Goal: Information Seeking & Learning: Learn about a topic

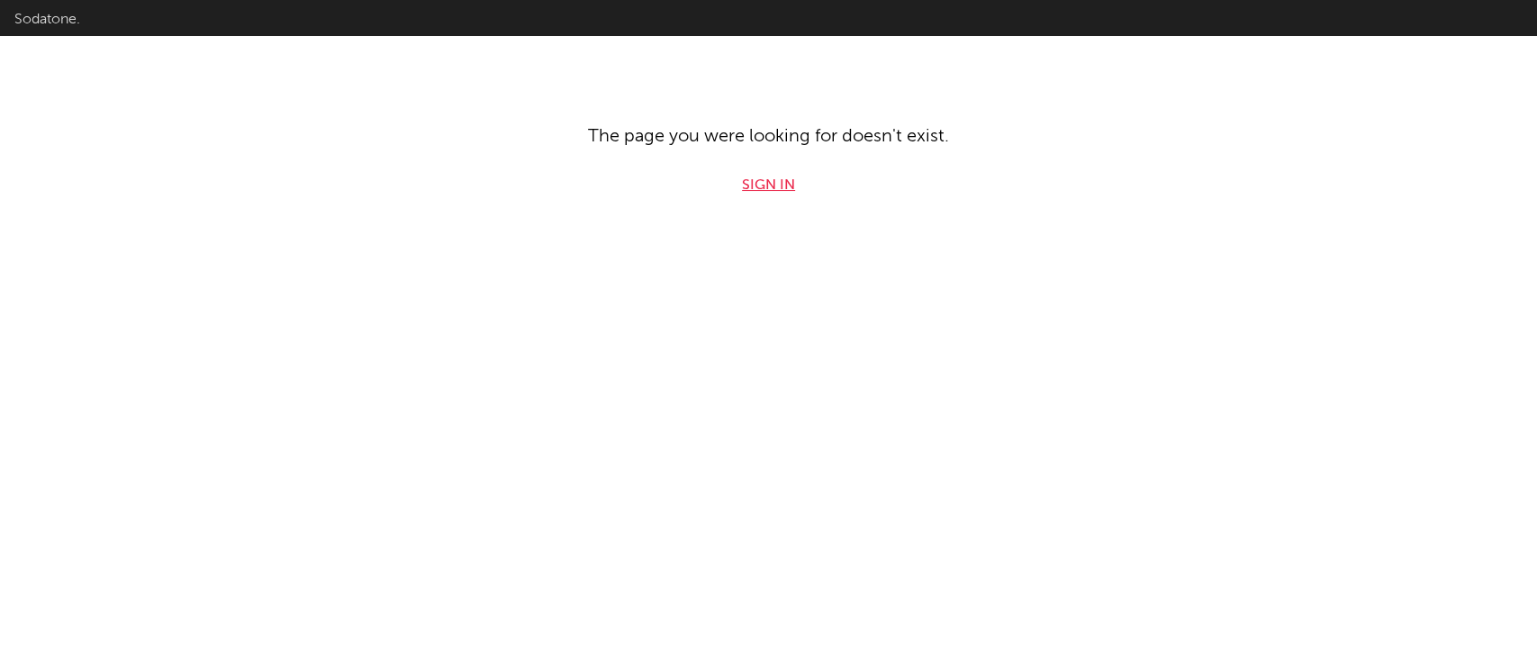
click at [782, 191] on link "Sign in" at bounding box center [768, 186] width 53 height 22
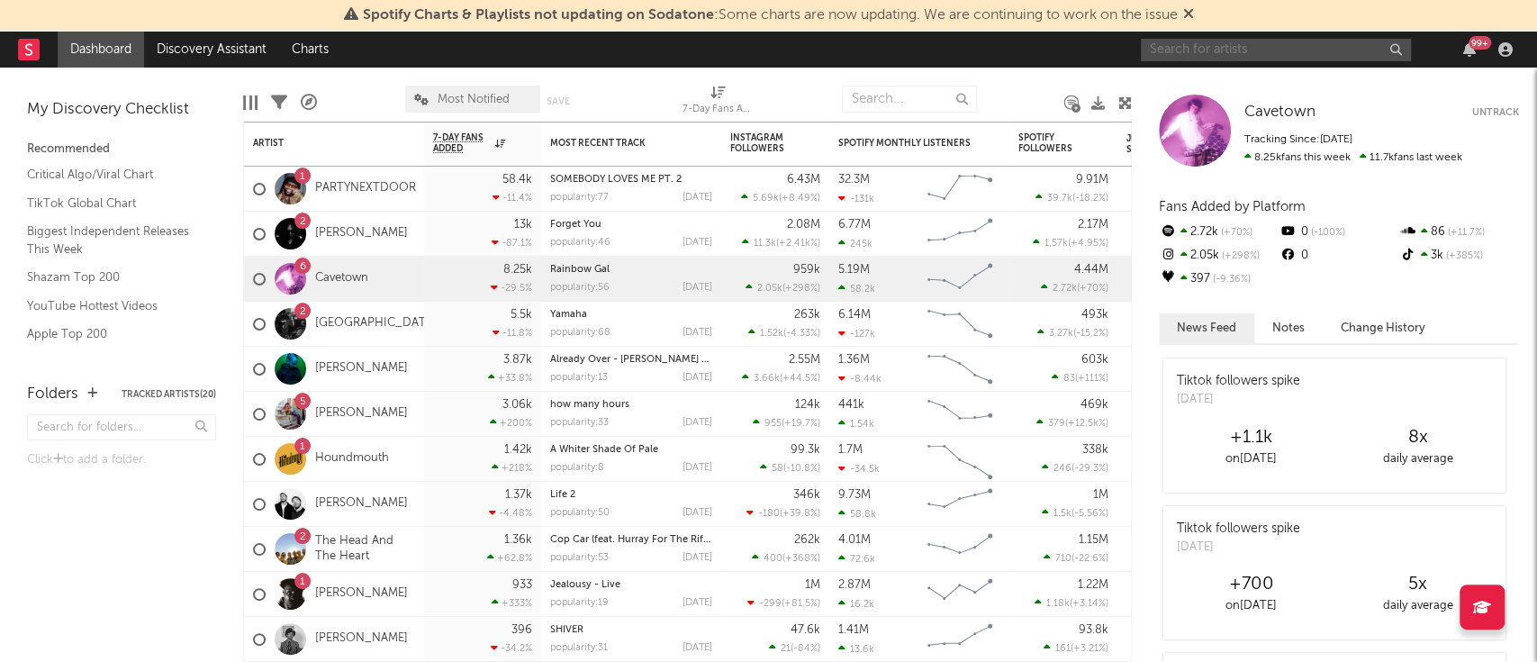
click at [1289, 53] on input "text" at bounding box center [1276, 50] width 270 height 23
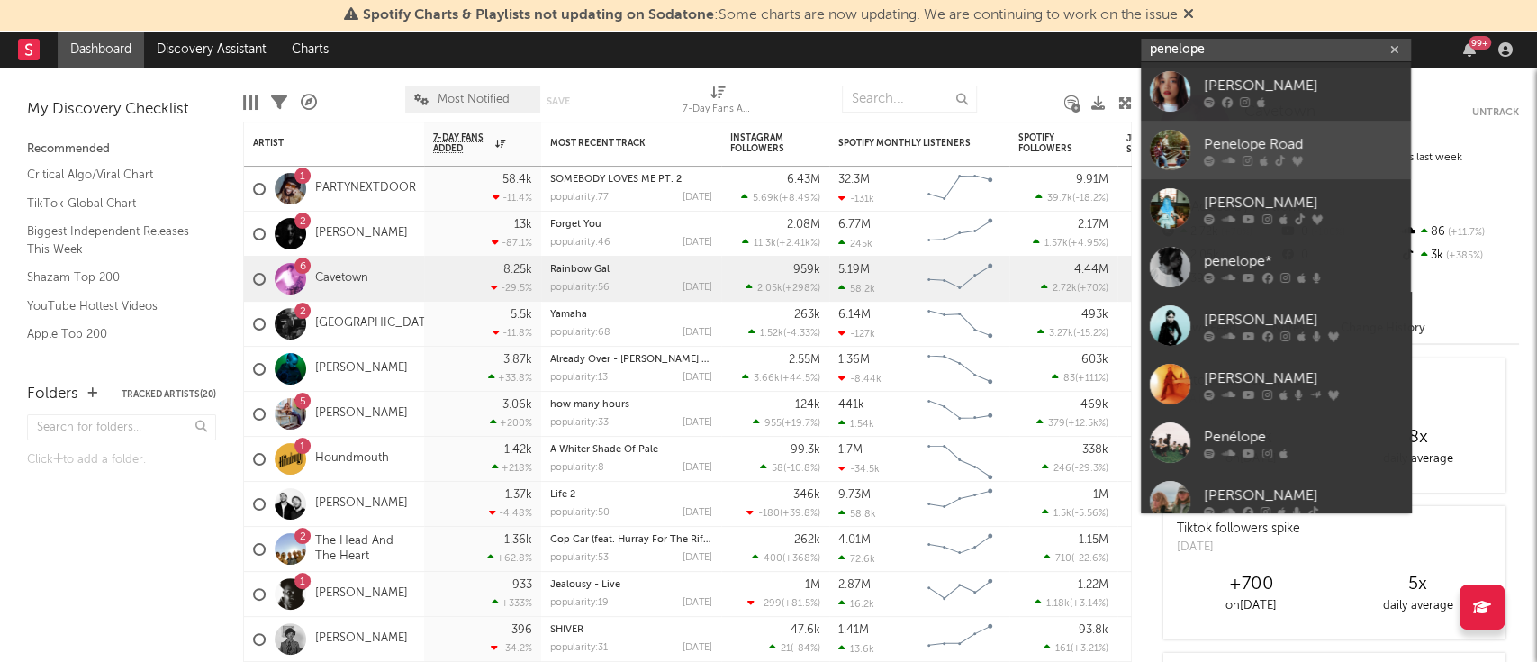
type input "penelope"
click at [1329, 136] on div "Penelope Road" at bounding box center [1303, 145] width 198 height 22
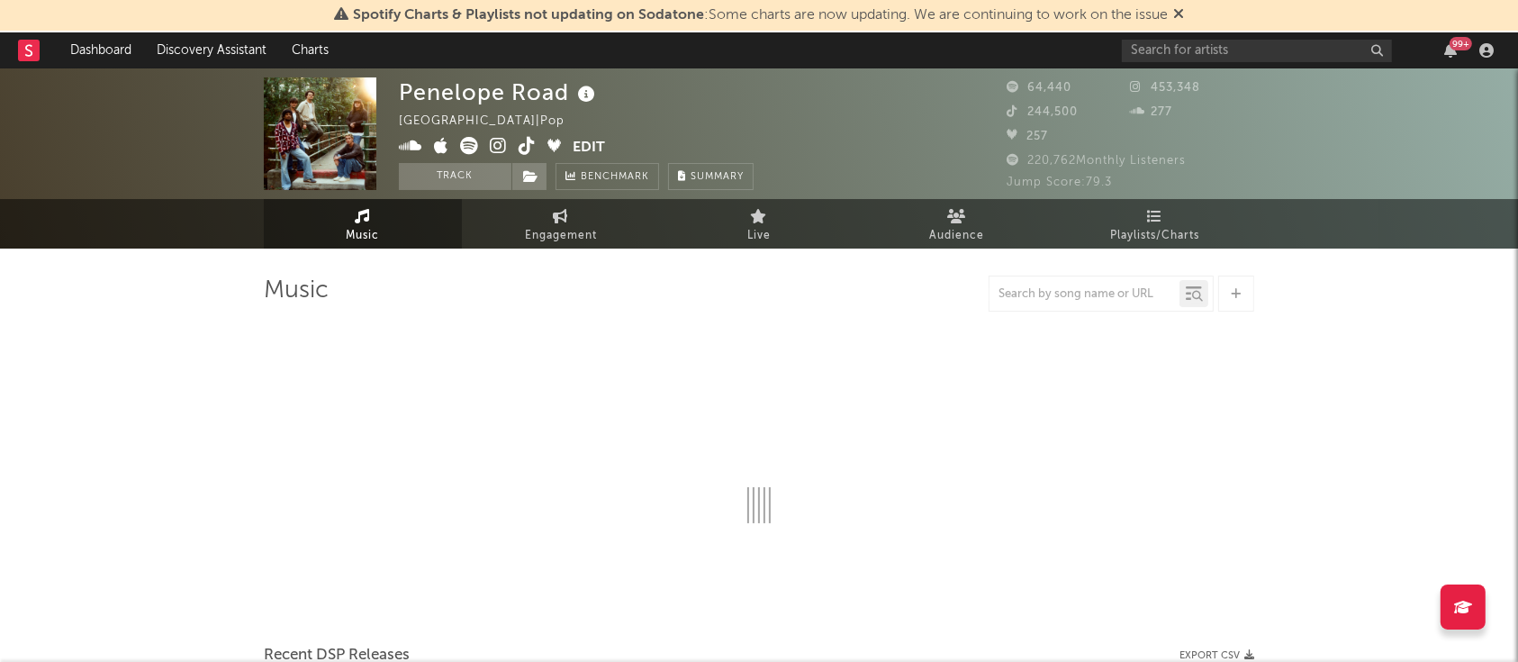
select select "6m"
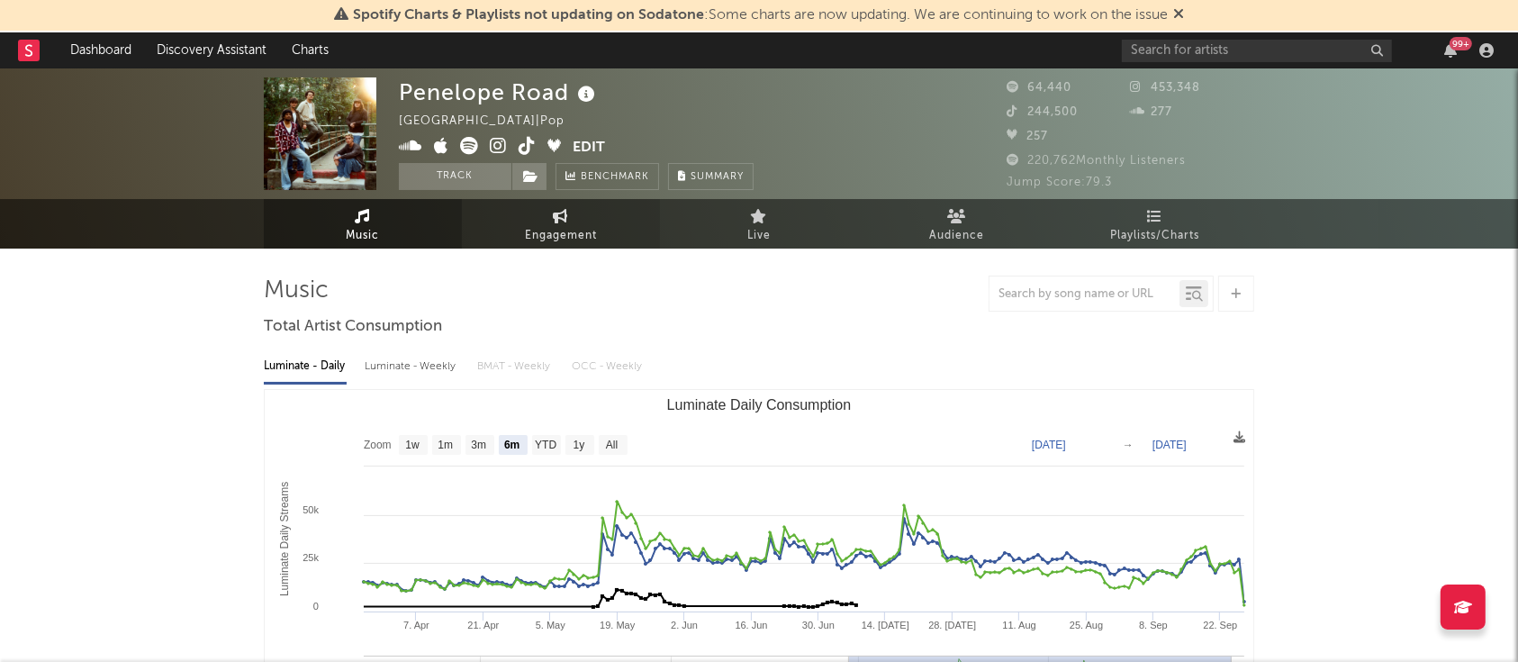
click at [537, 229] on span "Engagement" at bounding box center [561, 236] width 72 height 22
select select "1w"
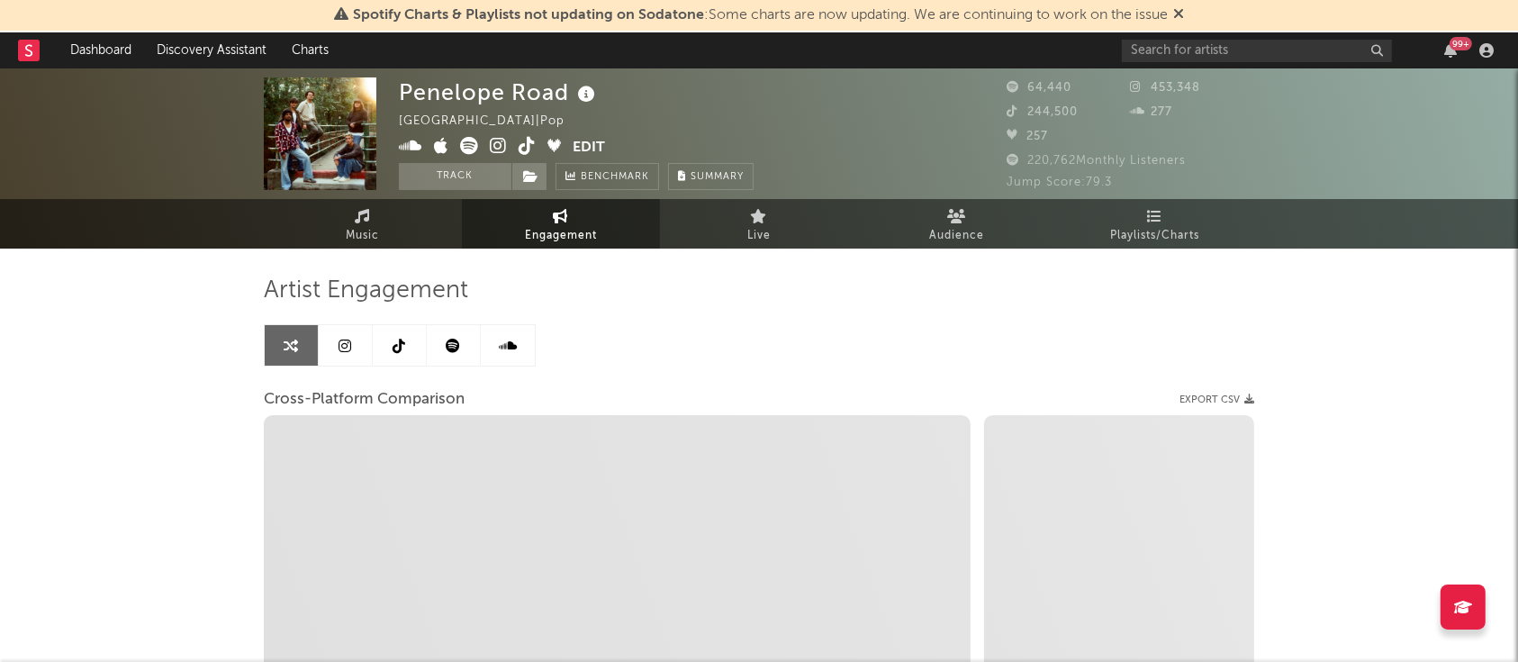
select select "1m"
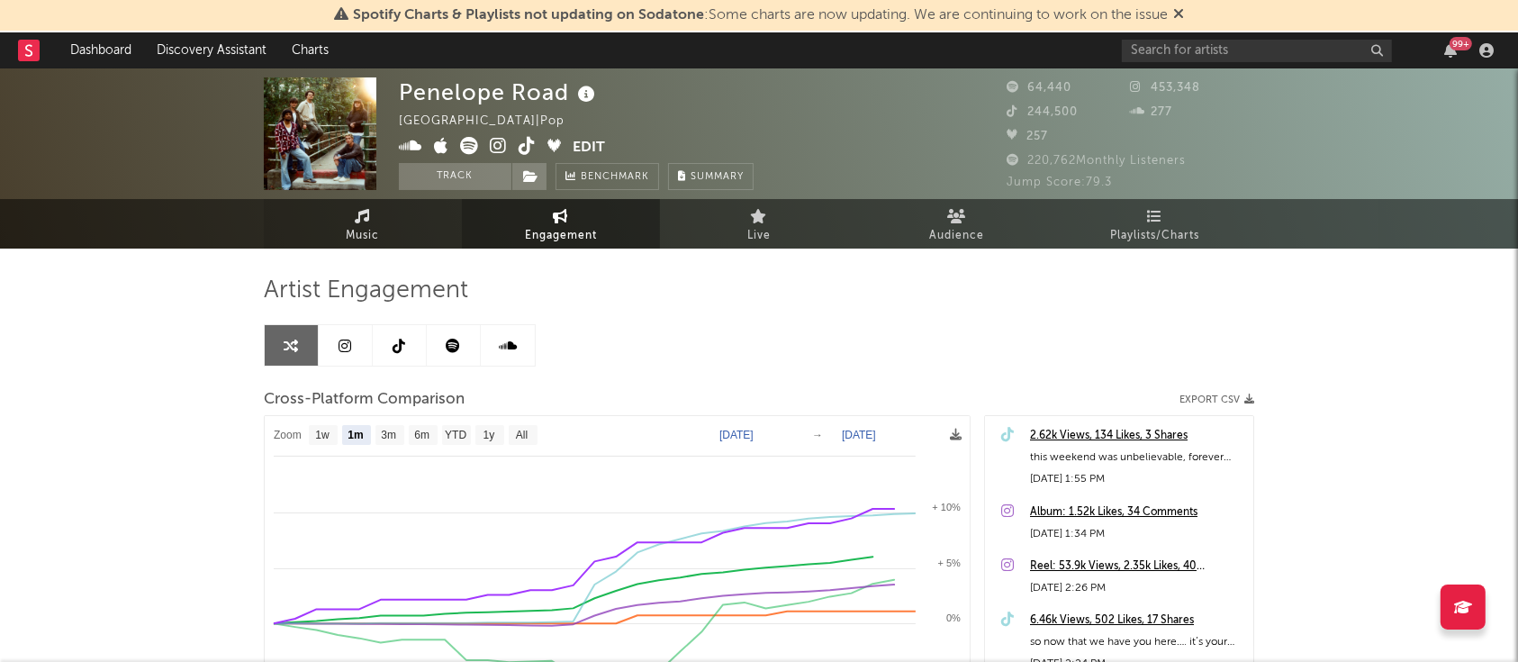
click at [366, 223] on link "Music" at bounding box center [363, 224] width 198 height 50
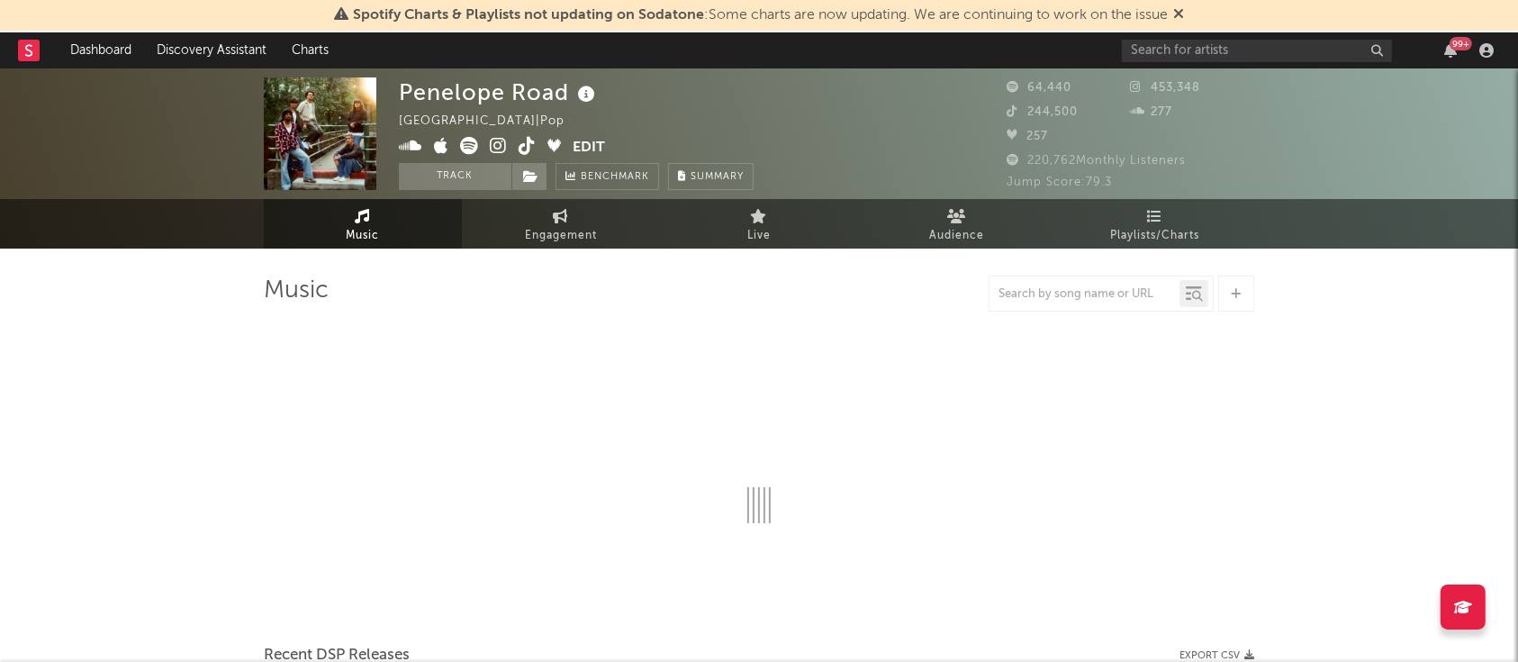
select select "6m"
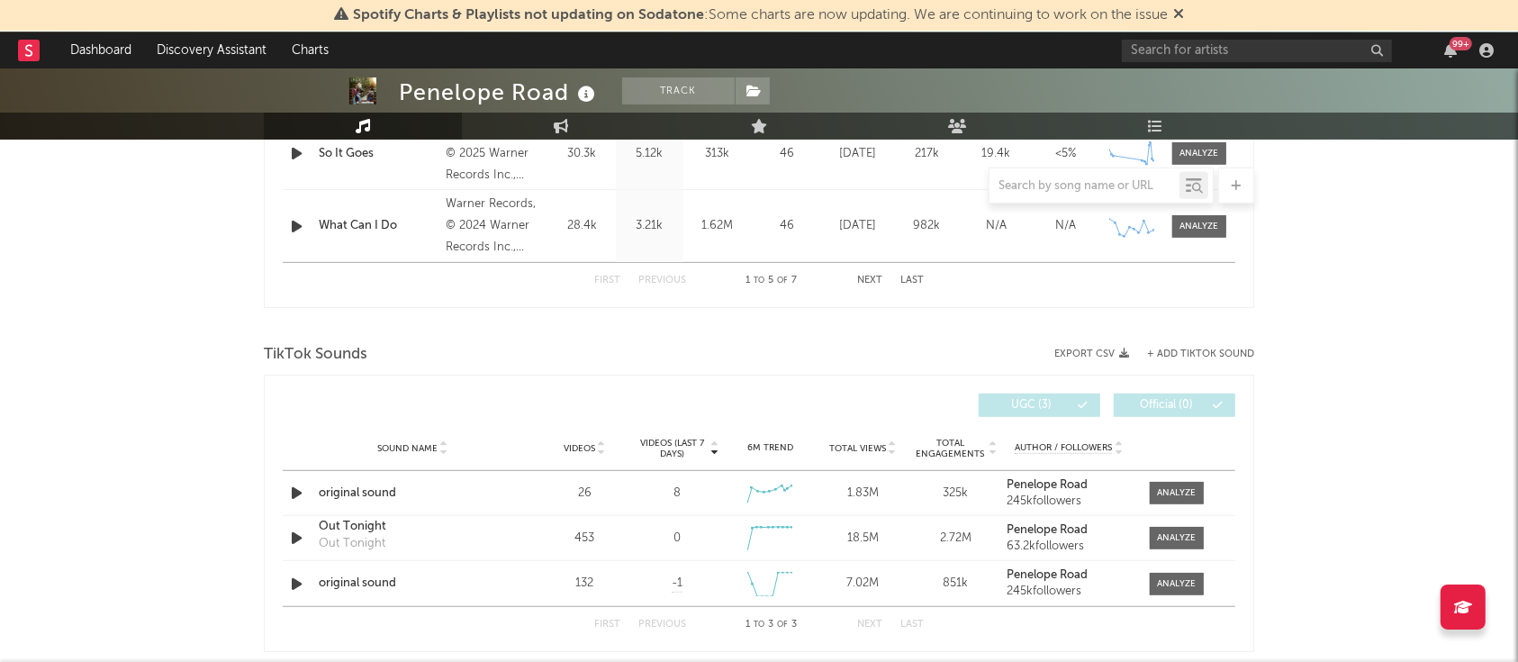
scroll to position [1081, 0]
